Goal: Information Seeking & Learning: Learn about a topic

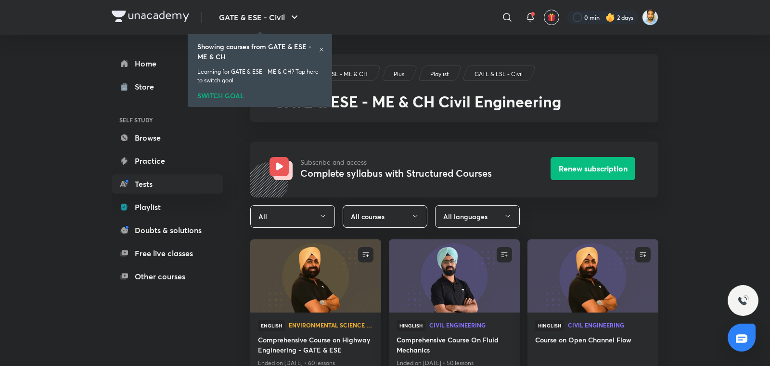
click at [323, 50] on icon at bounding box center [322, 50] width 6 height 6
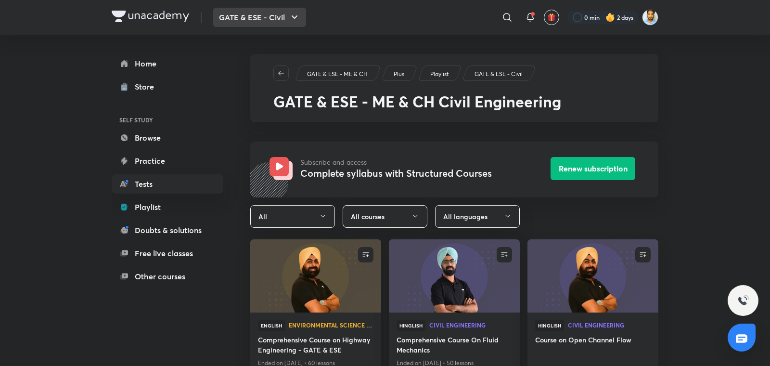
click at [278, 18] on button "GATE & ESE - Civil" at bounding box center [259, 17] width 93 height 19
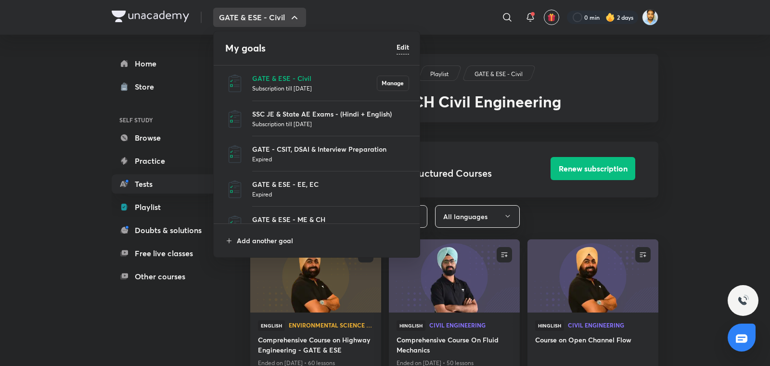
click at [346, 119] on p "Subscription till 29 Jul 2026" at bounding box center [330, 124] width 157 height 10
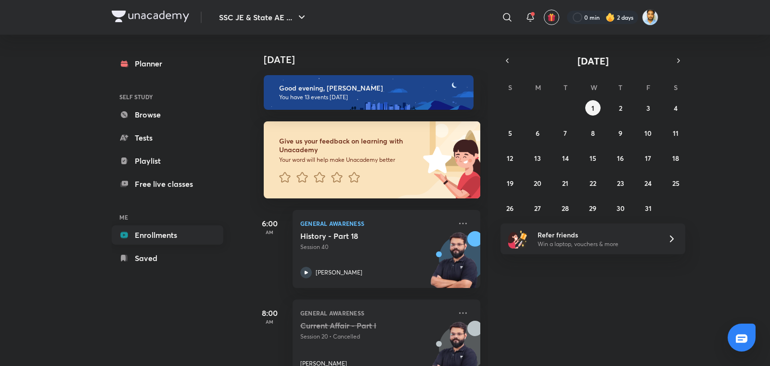
click at [164, 230] on link "Enrollments" at bounding box center [168, 234] width 112 height 19
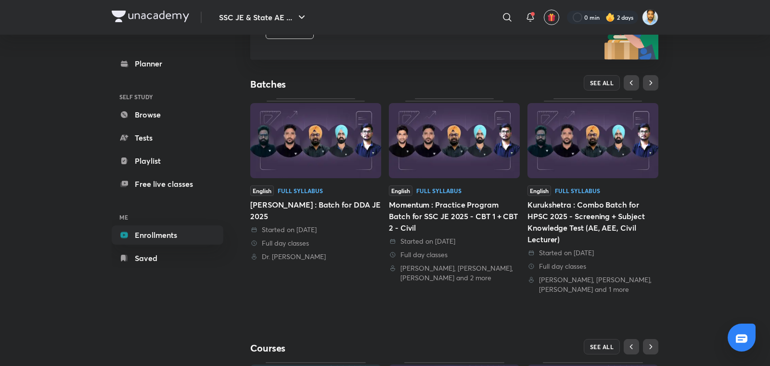
scroll to position [159, 0]
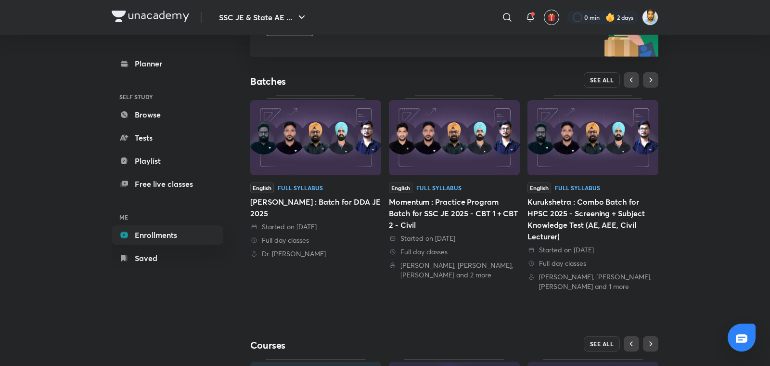
click at [601, 83] on span "SEE ALL" at bounding box center [602, 80] width 24 height 7
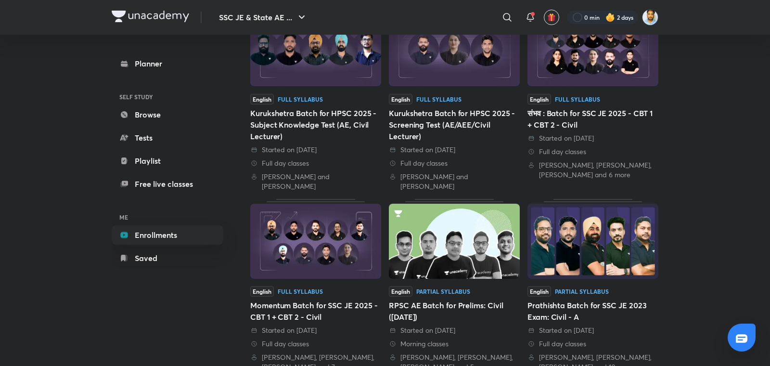
scroll to position [337, 0]
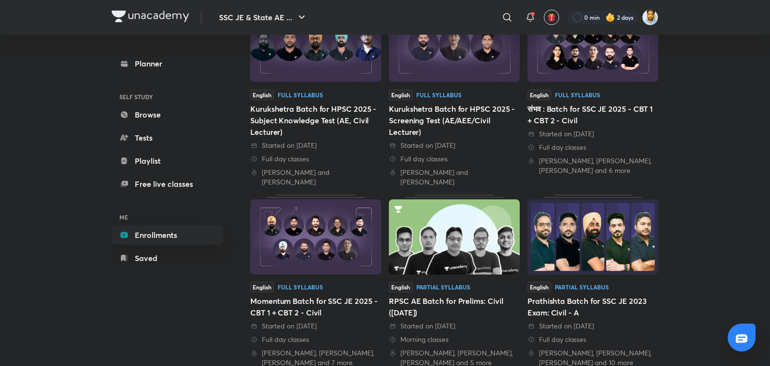
click at [342, 321] on div "Started on 11 Jul 2025" at bounding box center [315, 326] width 131 height 10
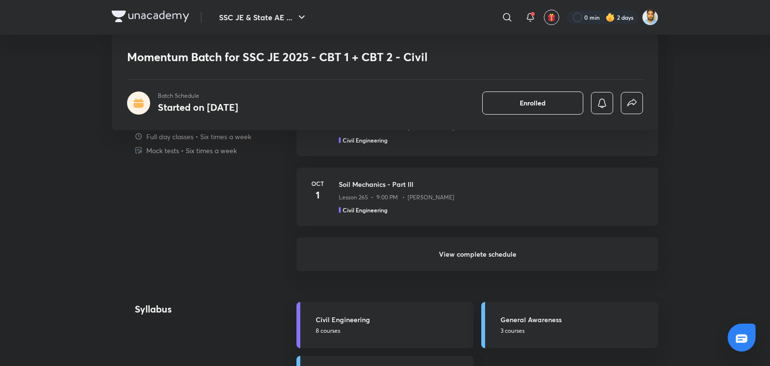
scroll to position [788, 0]
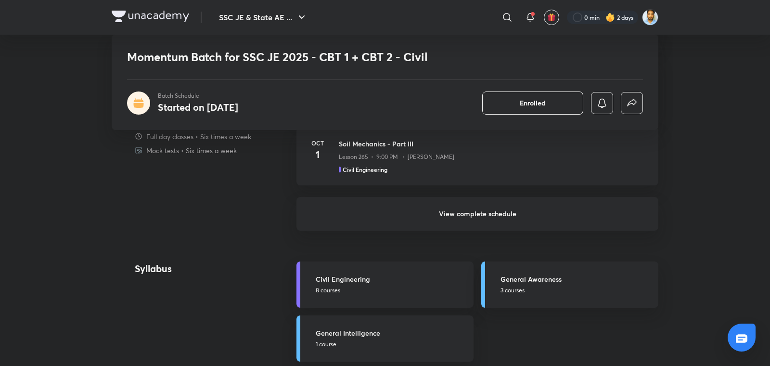
click at [497, 222] on h6 "View complete schedule" at bounding box center [477, 214] width 362 height 34
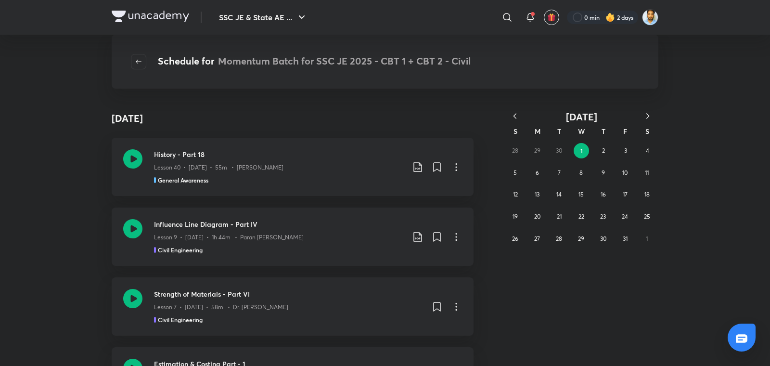
click at [513, 119] on icon "button" at bounding box center [515, 116] width 10 height 10
click at [586, 196] on button "17" at bounding box center [581, 194] width 15 height 15
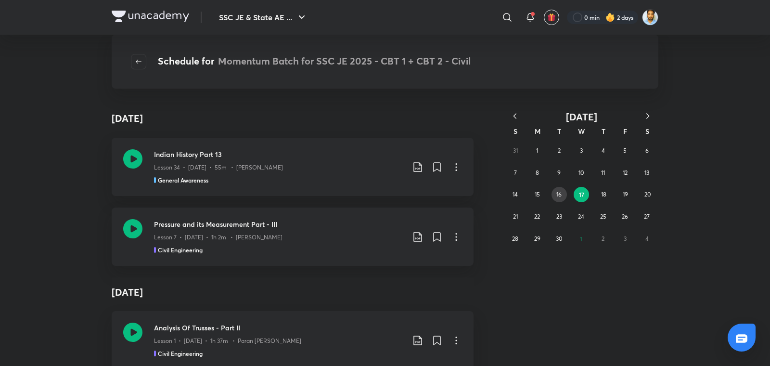
click at [557, 198] on abbr "16" at bounding box center [558, 194] width 5 height 7
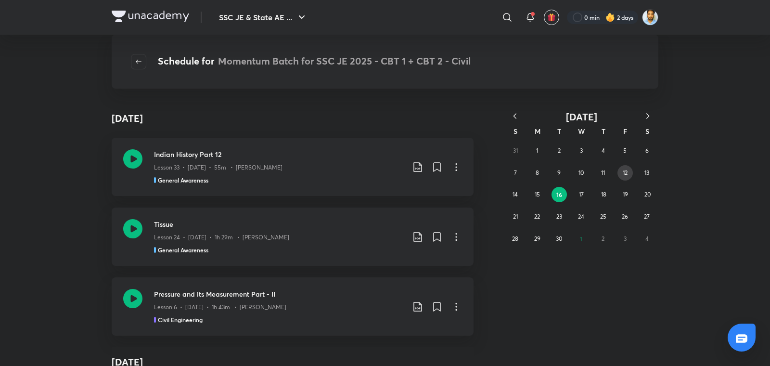
click at [630, 174] on button "12" at bounding box center [624, 172] width 15 height 15
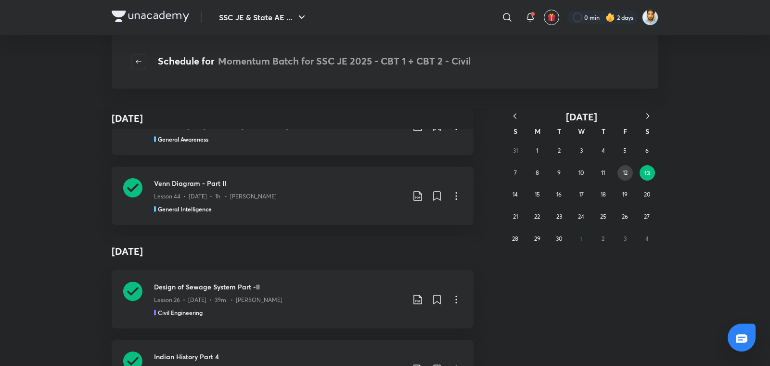
scroll to position [3926, 0]
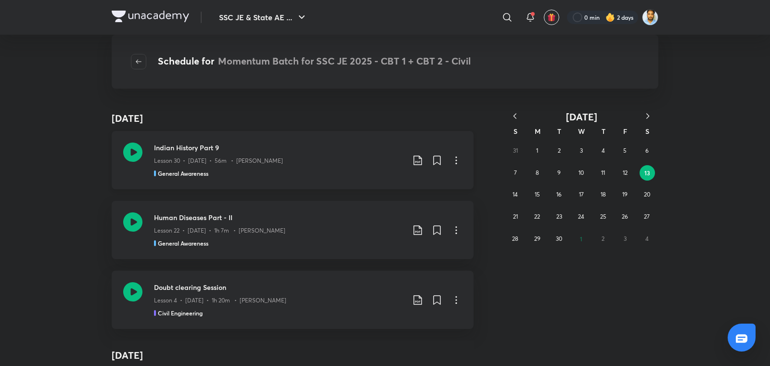
click at [217, 171] on div "General Awareness" at bounding box center [279, 173] width 250 height 9
